Goal: Information Seeking & Learning: Find specific page/section

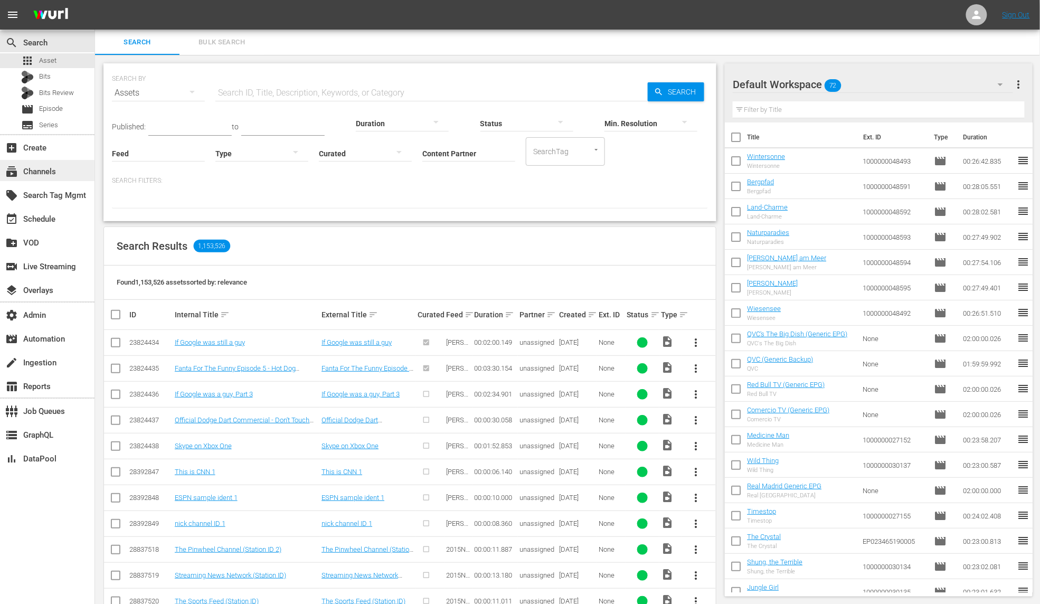
click at [39, 175] on div "subscriptions Channels" at bounding box center [29, 170] width 59 height 10
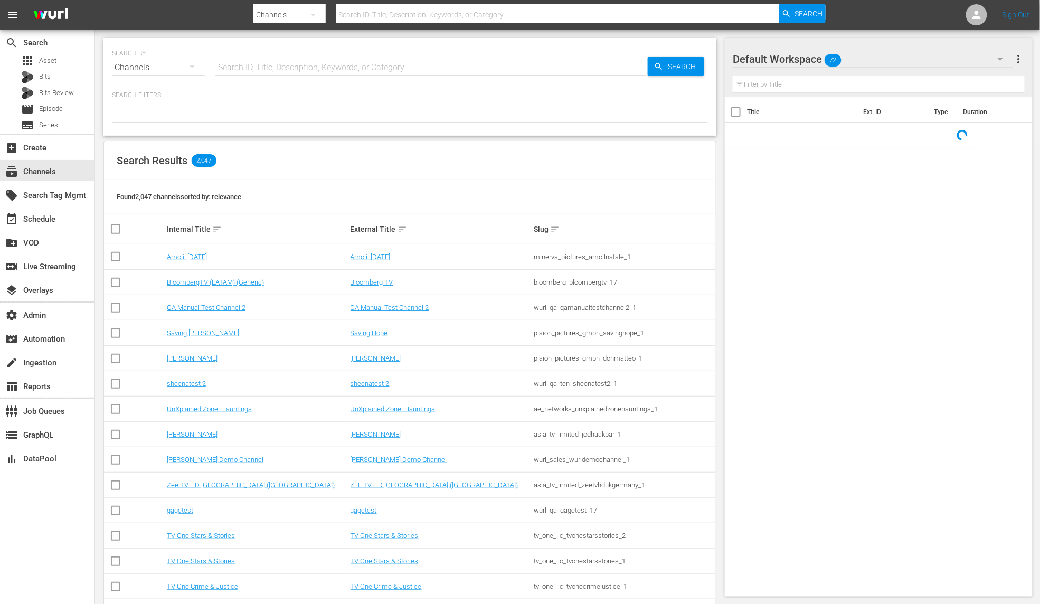
click at [293, 65] on input "text" at bounding box center [431, 67] width 433 height 25
paste input "global_fan_tv_gfnsoccer_1"
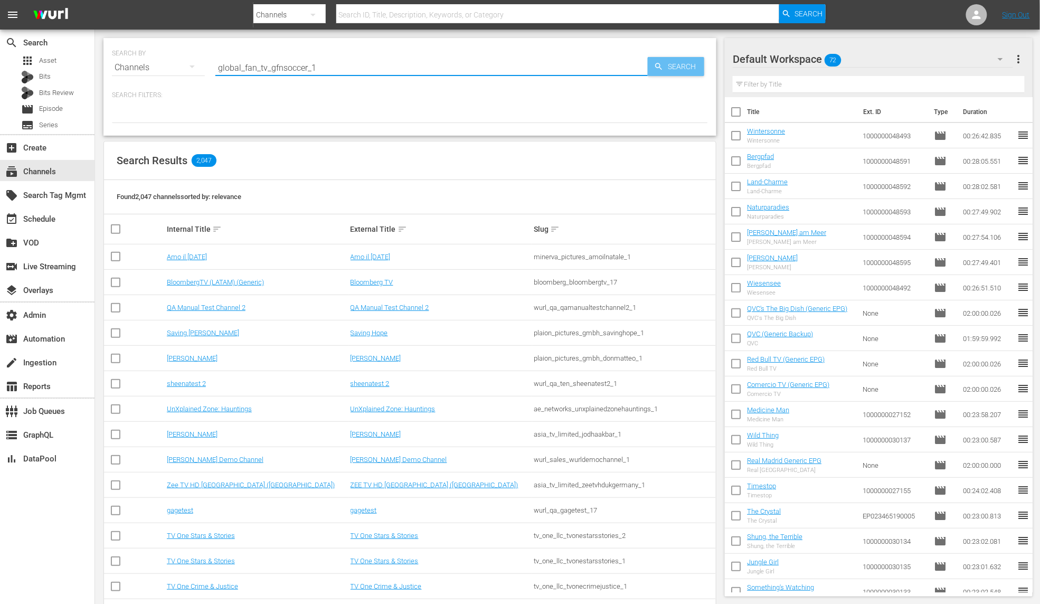
type input "global_fan_tv_gfnsoccer_1"
click at [698, 67] on span "Search" at bounding box center [684, 66] width 41 height 19
type input "global_fan_tv_gfnsoccer_1"
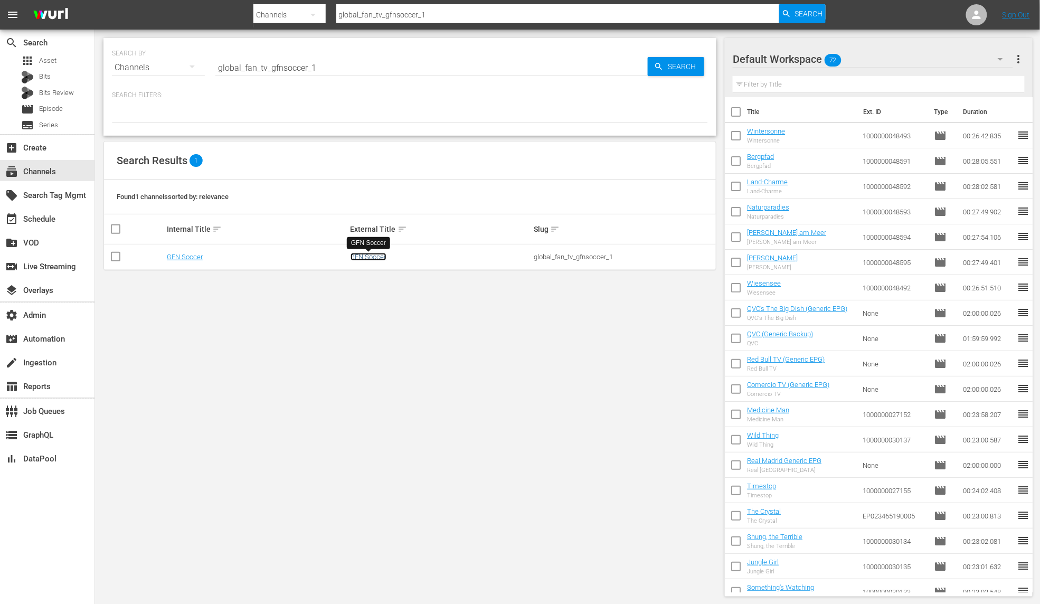
click at [368, 254] on link "GFN Soccer" at bounding box center [369, 257] width 36 height 8
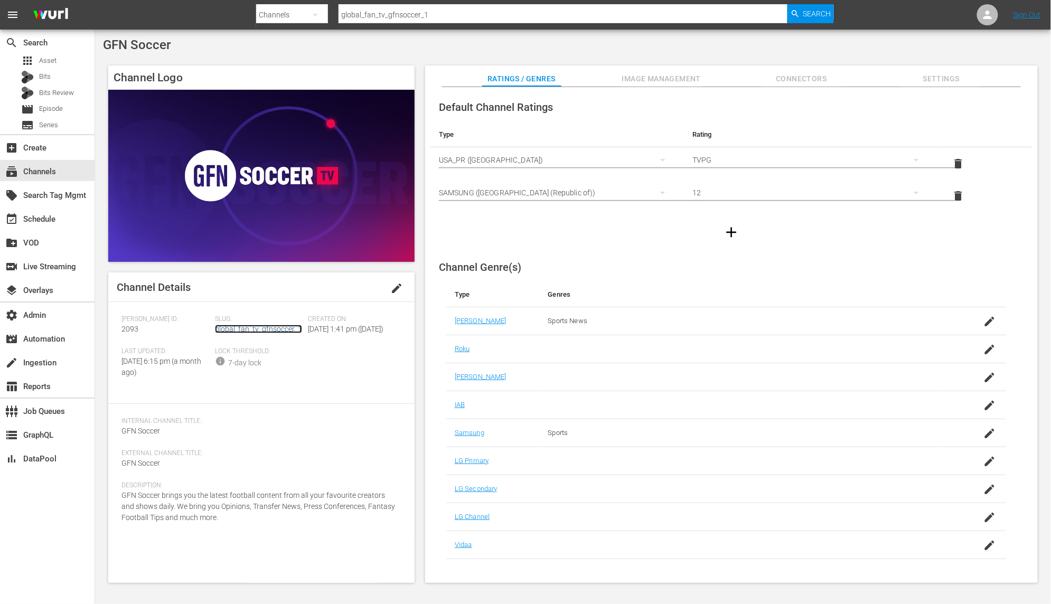
click at [256, 328] on link "global_fan_tv_gfnsoccer_1" at bounding box center [258, 329] width 87 height 8
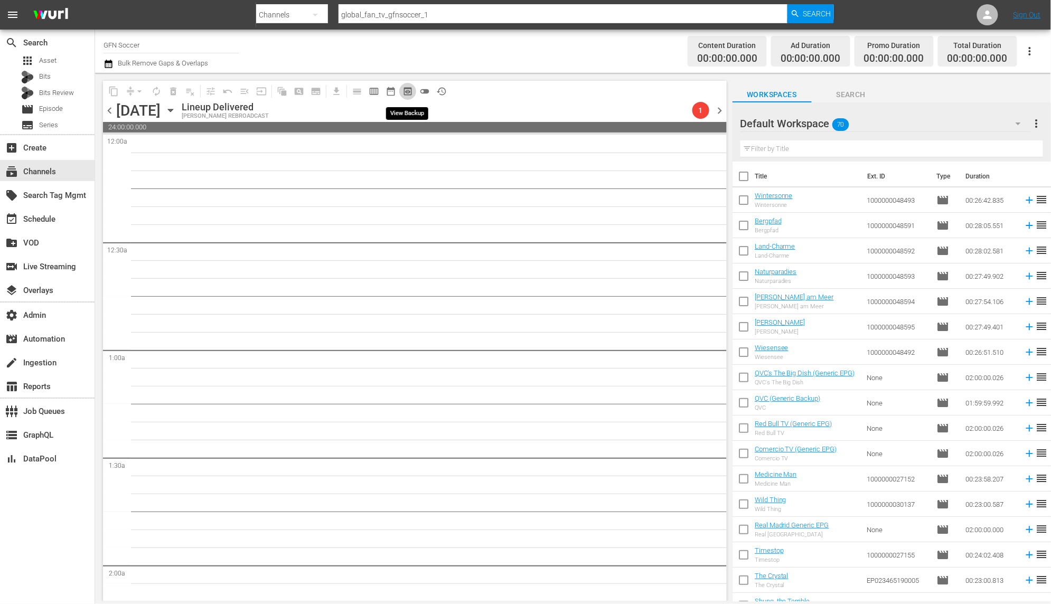
click at [405, 87] on span "preview_outlined" at bounding box center [407, 91] width 11 height 11
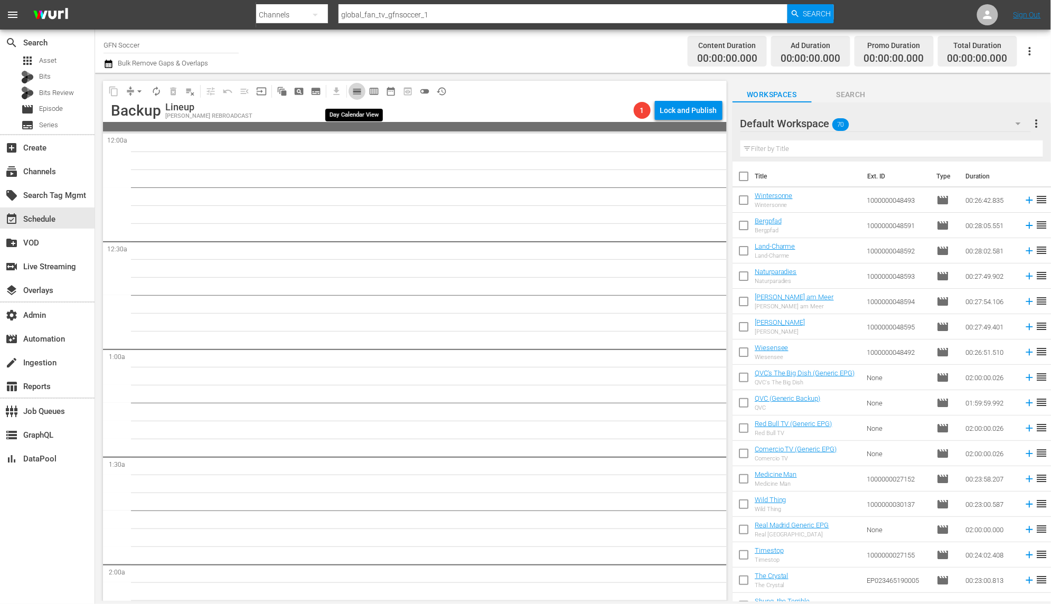
click at [356, 89] on span "calendar_view_day_outlined" at bounding box center [357, 91] width 11 height 11
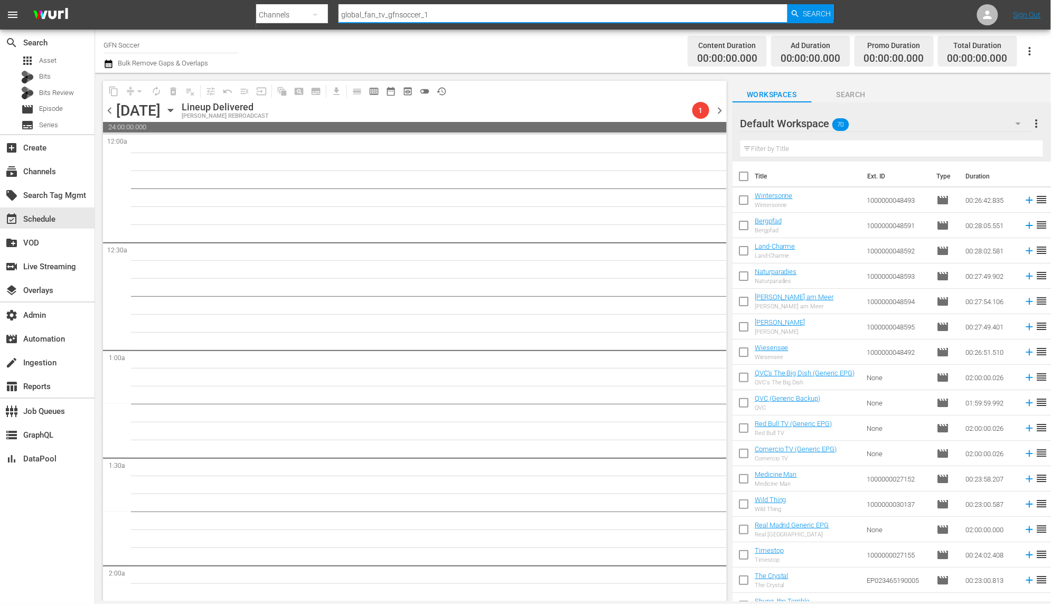
drag, startPoint x: 434, startPoint y: 18, endPoint x: 320, endPoint y: 8, distance: 114.0
click at [320, 8] on div "Search By Channels Search ID, Title, Description, Keywords, or Category global_…" at bounding box center [545, 14] width 578 height 25
click at [816, 15] on span "Search" at bounding box center [817, 13] width 28 height 19
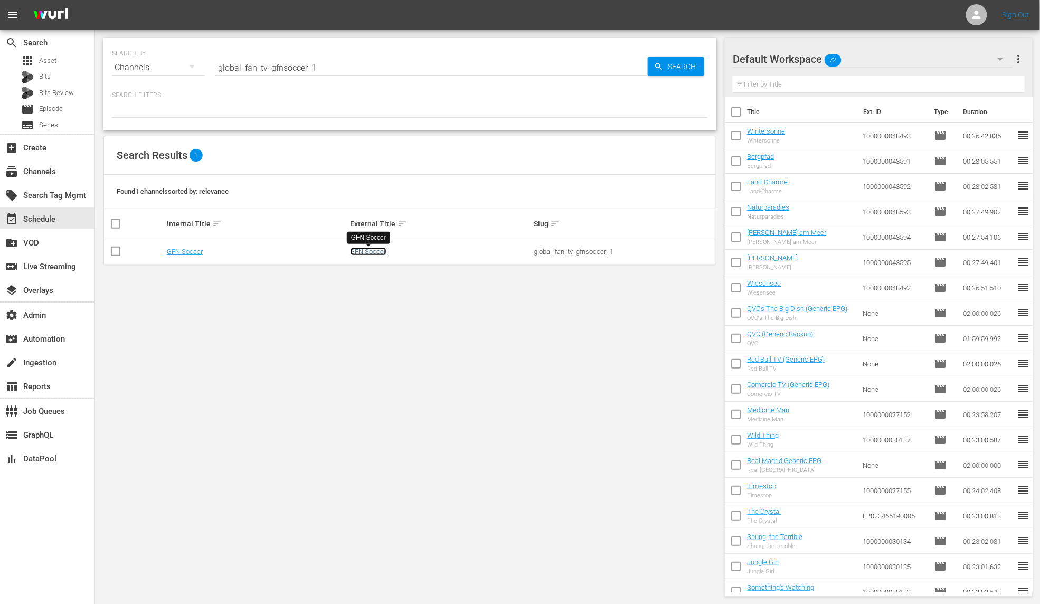
click at [372, 251] on link "GFN Soccer" at bounding box center [369, 252] width 36 height 8
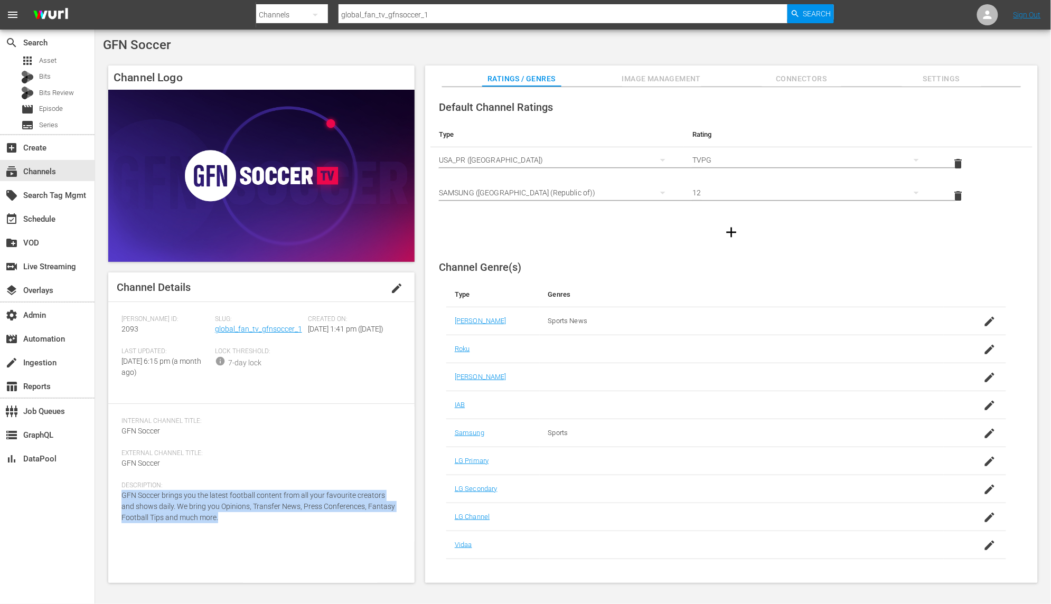
drag, startPoint x: 231, startPoint y: 532, endPoint x: 112, endPoint y: 512, distance: 120.4
click at [112, 512] on div "Channel Details edit [PERSON_NAME] ID: 2093 Slug: global_fan_tv_gfnsoccer_1 Cre…" at bounding box center [261, 428] width 306 height 311
copy span "GFN Soccer brings you the latest football content from all your favourite creat…"
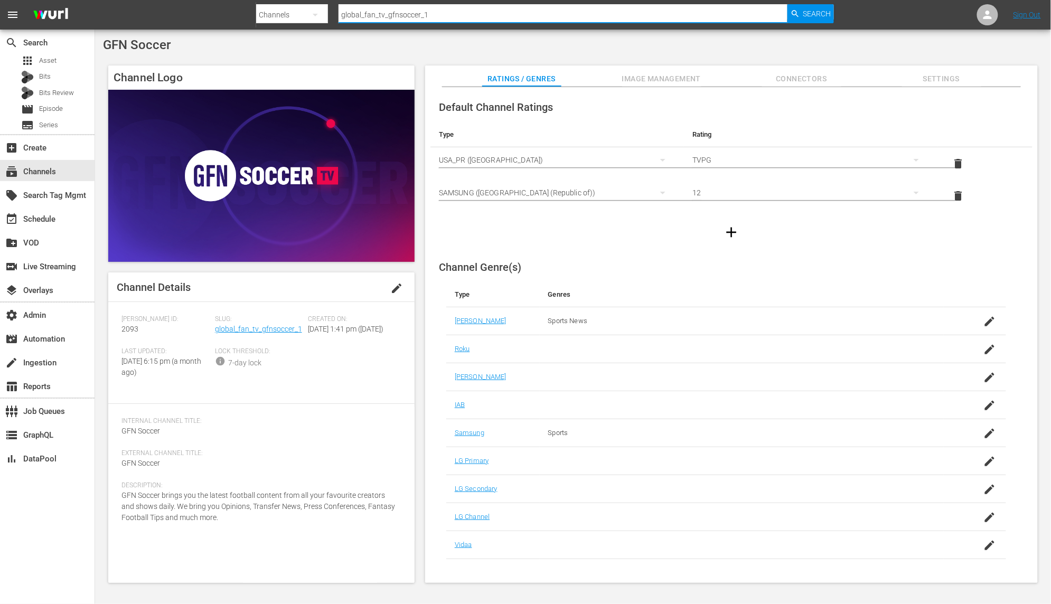
drag, startPoint x: 437, startPoint y: 12, endPoint x: 309, endPoint y: 7, distance: 128.4
click at [309, 8] on div "Search By Channels Search ID, Title, Description, Keywords, or Category global_…" at bounding box center [545, 14] width 578 height 25
type input "tv one"
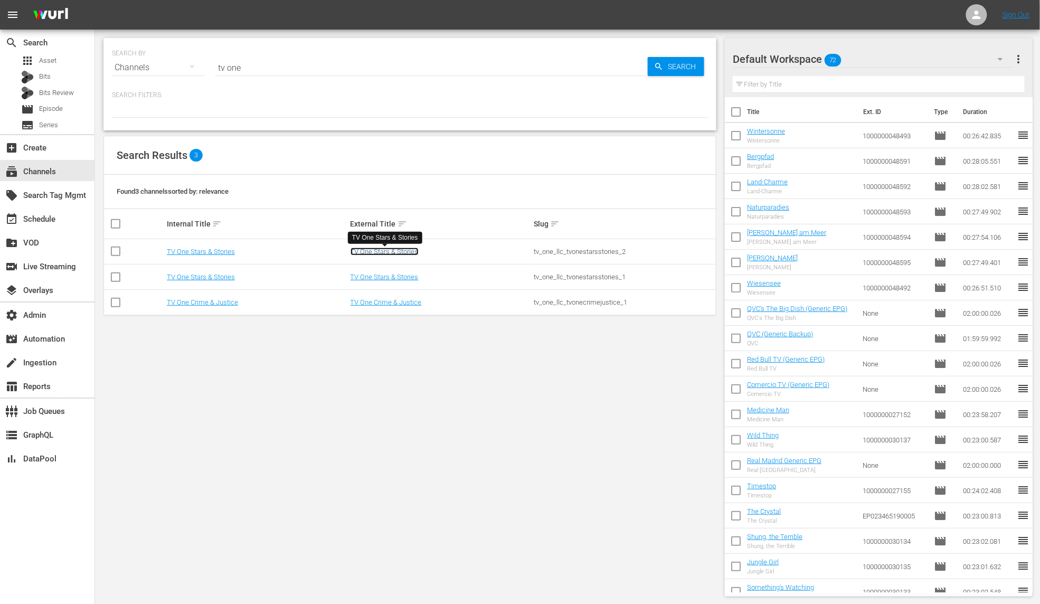
click at [411, 253] on link "TV One Stars & Stories" at bounding box center [385, 252] width 68 height 8
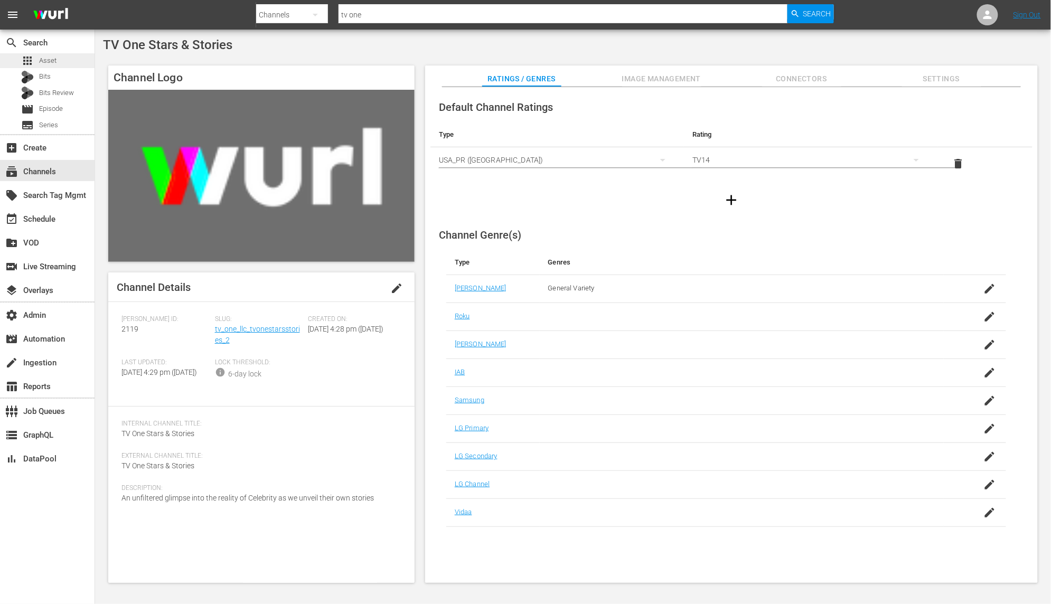
click at [63, 63] on div "apps Asset" at bounding box center [47, 60] width 95 height 15
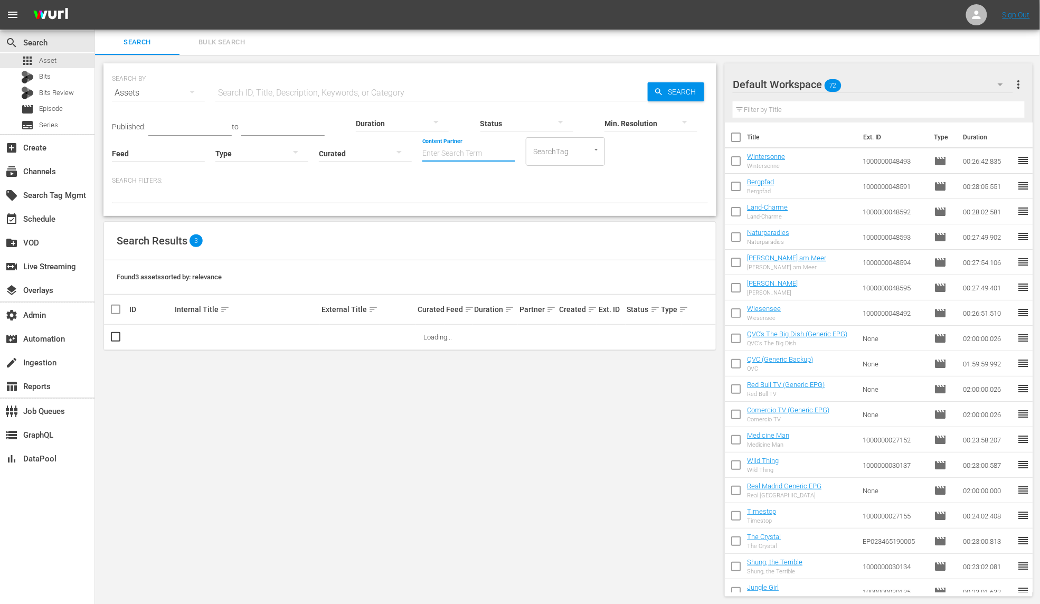
click at [442, 151] on input "Content Partner" at bounding box center [468, 154] width 93 height 38
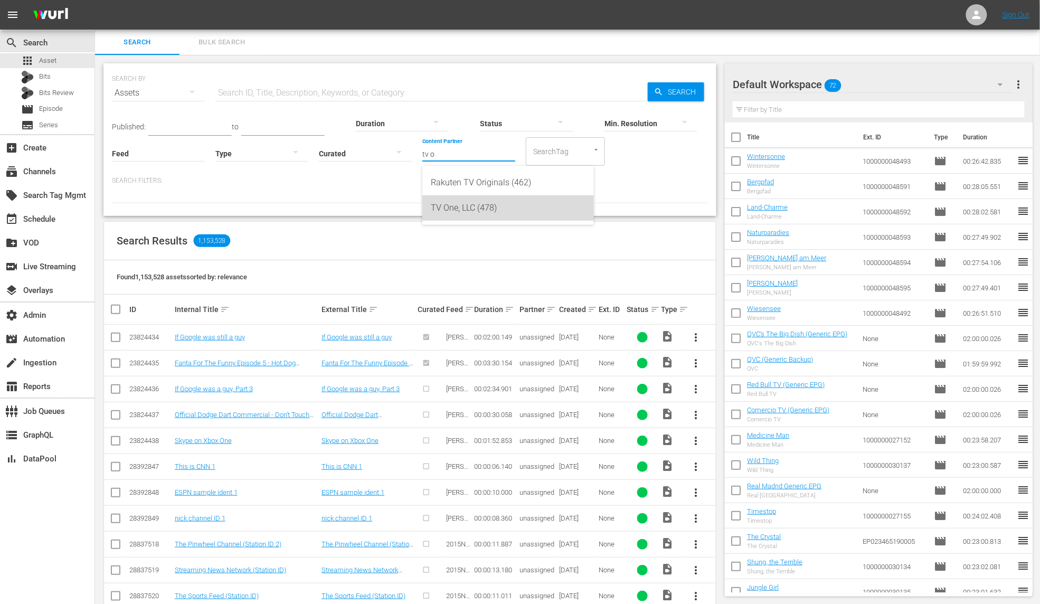
click at [493, 211] on div "TV One, LLC (478)" at bounding box center [508, 207] width 155 height 25
type input "TV One, LLC (478)"
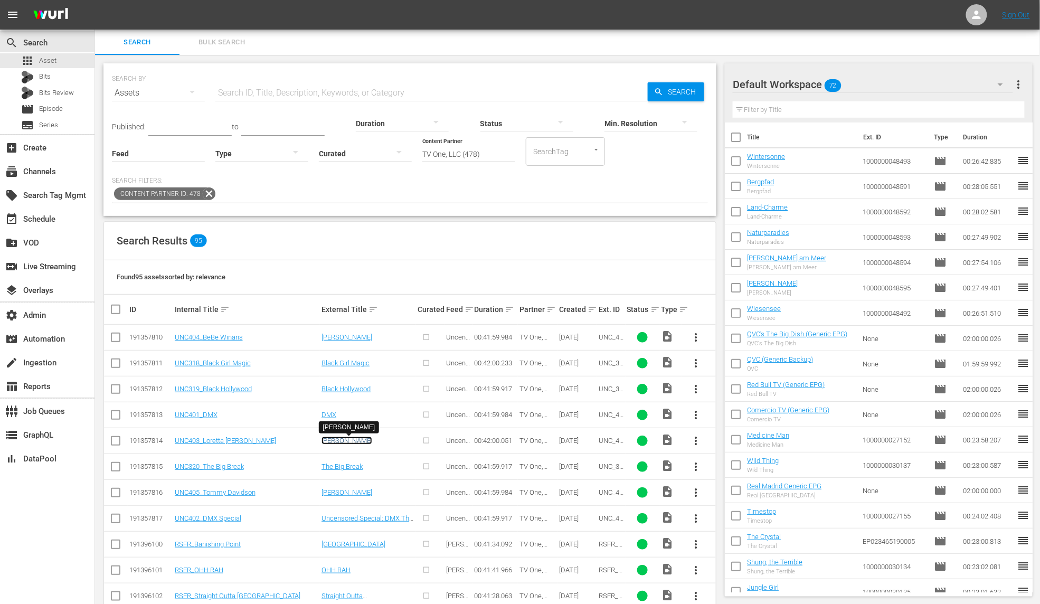
click at [349, 443] on link "[PERSON_NAME]" at bounding box center [347, 441] width 51 height 8
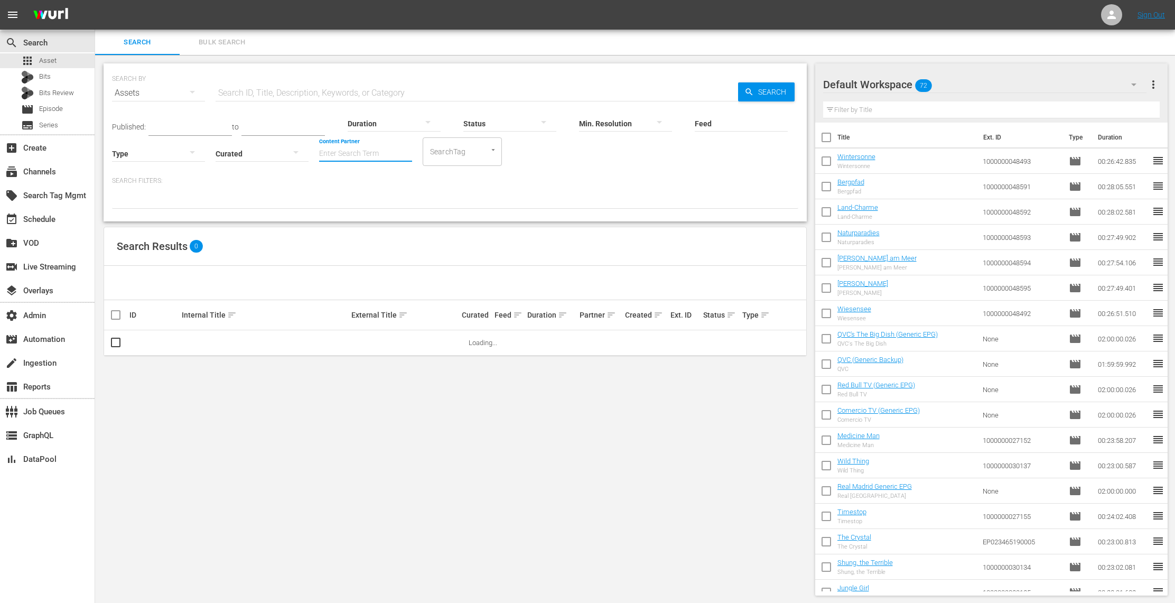
click at [362, 156] on input "Content Partner" at bounding box center [365, 154] width 93 height 38
click at [375, 177] on div "WeShort S.R.L (479)" at bounding box center [404, 182] width 155 height 25
type input "WeShort S.R.L (479)"
